Goal: Entertainment & Leisure: Consume media (video, audio)

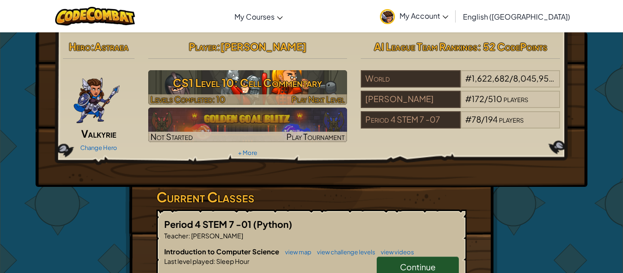
click at [277, 93] on h3 "CS1 Level 10: Cell Commentary" at bounding box center [247, 83] width 199 height 21
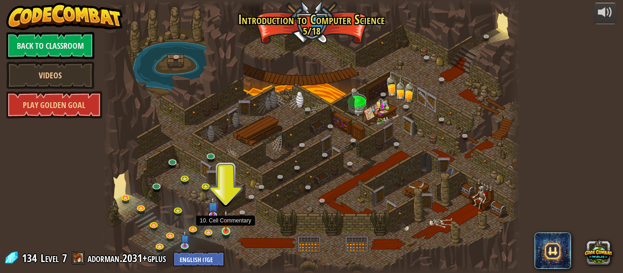
click at [228, 228] on img at bounding box center [226, 221] width 10 height 22
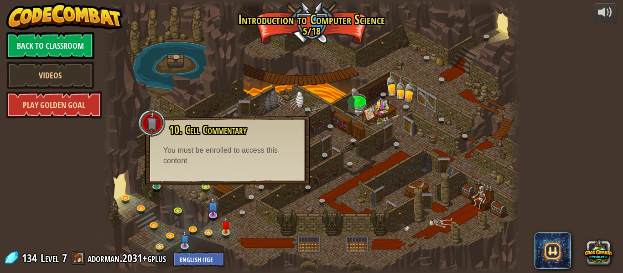
click at [58, 111] on link "Play Golden Goal" at bounding box center [54, 104] width 96 height 27
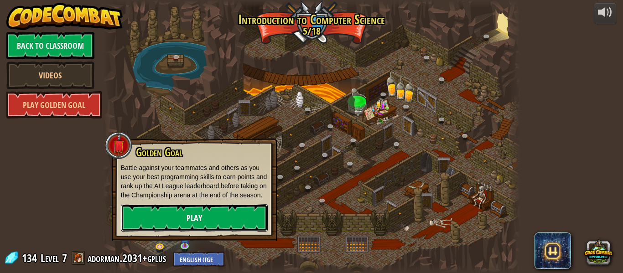
click at [136, 217] on link "Play" at bounding box center [194, 217] width 147 height 27
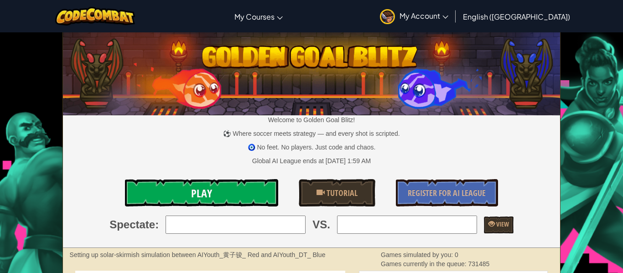
click at [161, 188] on link "Play" at bounding box center [201, 192] width 153 height 27
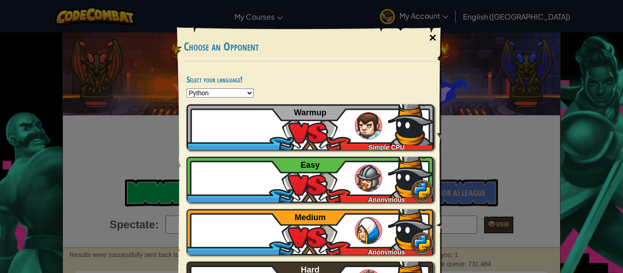
click at [432, 39] on div "×" at bounding box center [432, 38] width 21 height 26
